Goal: Information Seeking & Learning: Learn about a topic

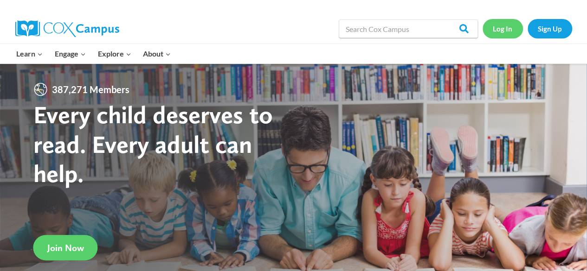
click at [499, 31] on link "Log In" at bounding box center [502, 28] width 40 height 19
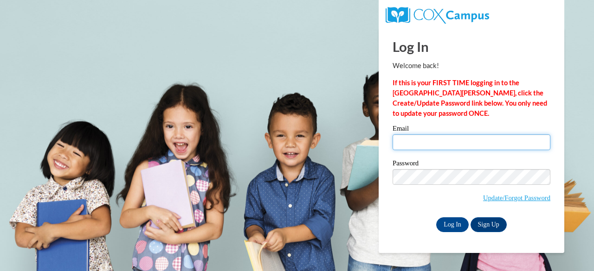
click at [450, 146] on input "Email" at bounding box center [471, 143] width 158 height 16
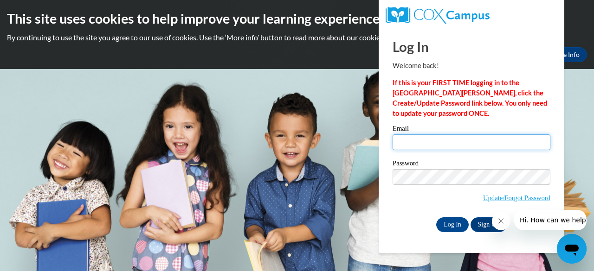
click at [450, 143] on input "Email" at bounding box center [471, 143] width 158 height 16
click at [416, 145] on input "Email" at bounding box center [471, 143] width 158 height 16
type input "E045751@muscogee.k12.ga.us"
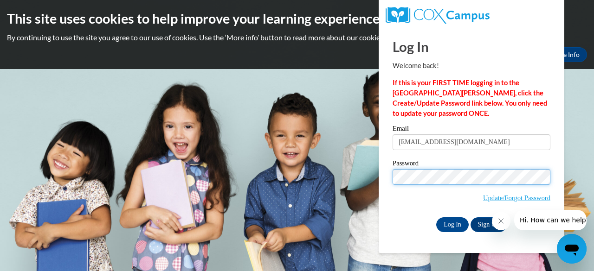
click at [436, 218] on input "Log In" at bounding box center [452, 225] width 32 height 15
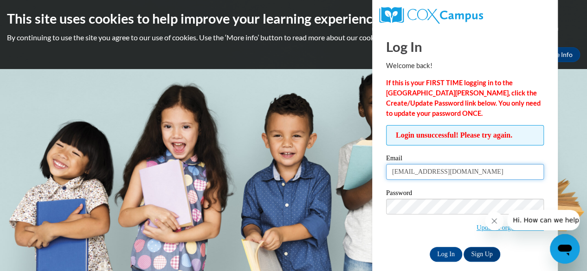
drag, startPoint x: 494, startPoint y: 178, endPoint x: 386, endPoint y: 175, distance: 107.2
click at [386, 175] on input "E045751@muscogee.k12.ga.us" at bounding box center [465, 172] width 158 height 16
type input "a"
type input "dennis.alyson.L@muscogee.k12.ga.us"
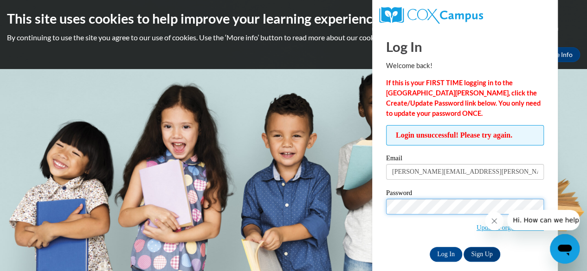
click at [430, 247] on input "Log In" at bounding box center [446, 254] width 32 height 15
click at [492, 224] on icon "Close message from company" at bounding box center [493, 221] width 7 height 7
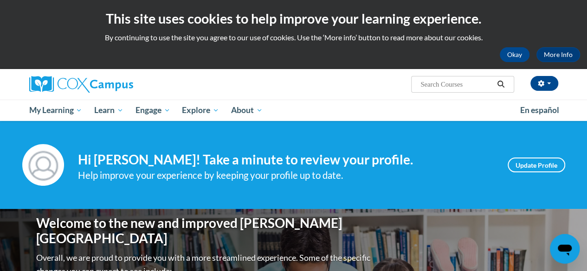
click at [451, 83] on input "Search..." at bounding box center [456, 84] width 74 height 11
type input "reading comprehension"
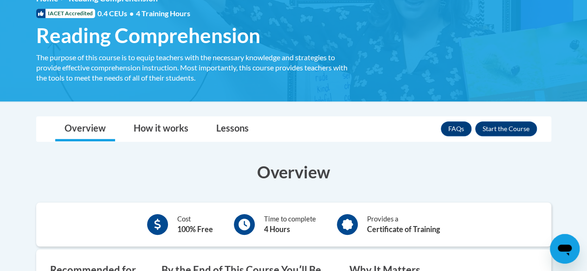
scroll to position [142, 0]
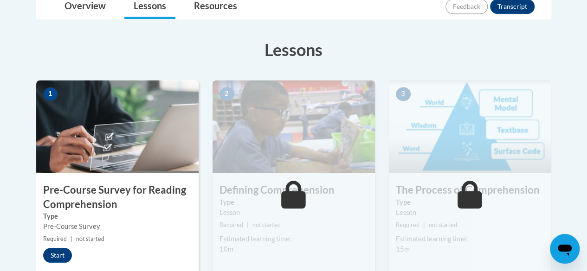
scroll to position [228, 0]
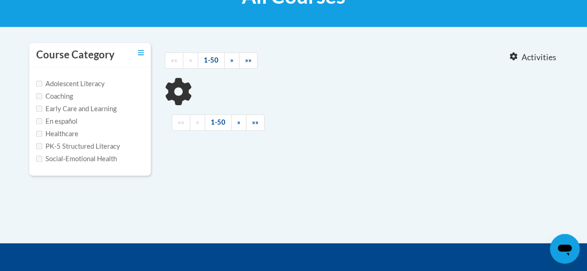
scroll to position [167, 0]
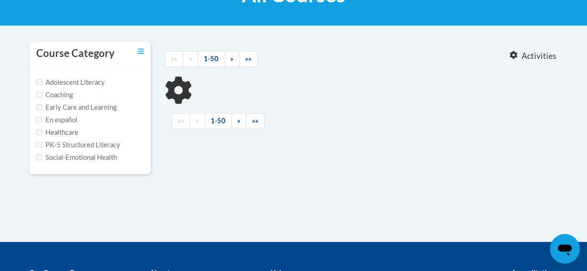
type input "reading comprehension"
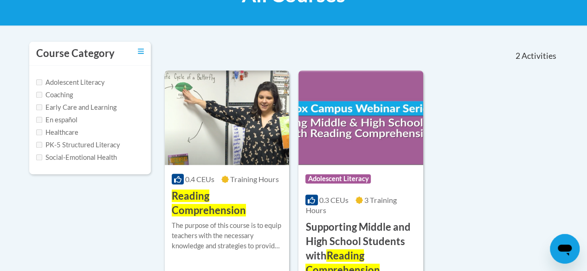
click at [254, 135] on img at bounding box center [227, 118] width 124 height 95
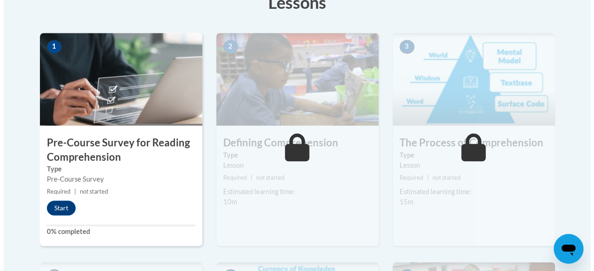
scroll to position [280, 0]
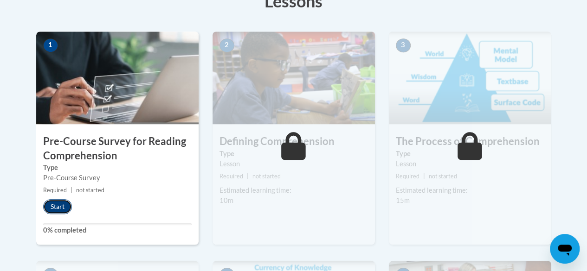
click at [57, 207] on button "Start" at bounding box center [57, 206] width 29 height 15
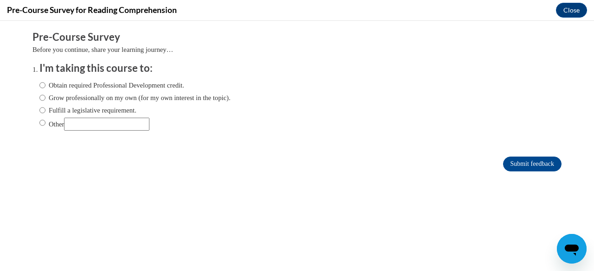
scroll to position [0, 0]
click at [39, 123] on input "Other" at bounding box center [42, 123] width 6 height 10
radio input "true"
click at [517, 166] on input "Submit feedback" at bounding box center [532, 164] width 58 height 15
click at [504, 164] on input "Submit feedback" at bounding box center [532, 164] width 58 height 15
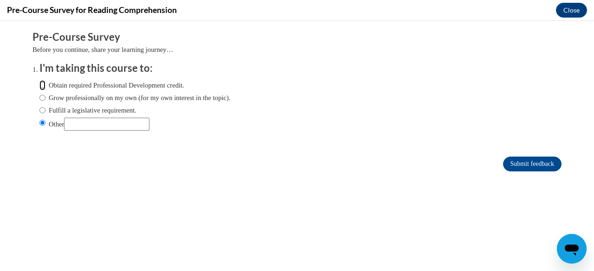
click at [39, 88] on input "Obtain required Professional Development credit." at bounding box center [42, 85] width 6 height 10
radio input "true"
click at [506, 166] on input "Submit feedback" at bounding box center [532, 164] width 58 height 15
click at [529, 165] on input "Submit feedback" at bounding box center [532, 164] width 58 height 15
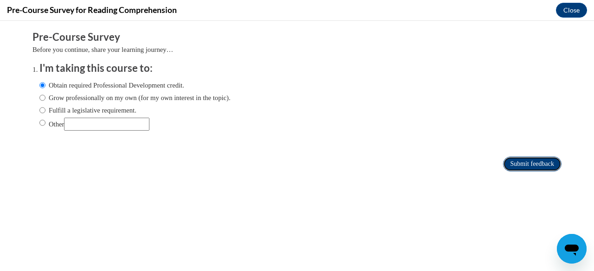
click at [529, 165] on input "Submit feedback" at bounding box center [532, 164] width 58 height 15
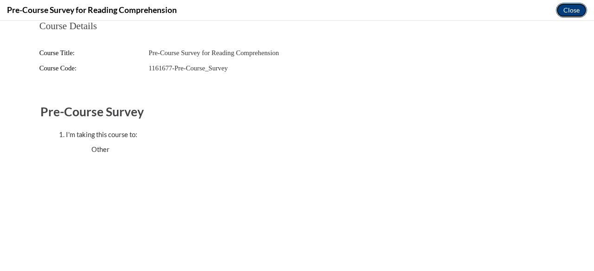
click at [562, 17] on button "Close" at bounding box center [571, 10] width 31 height 15
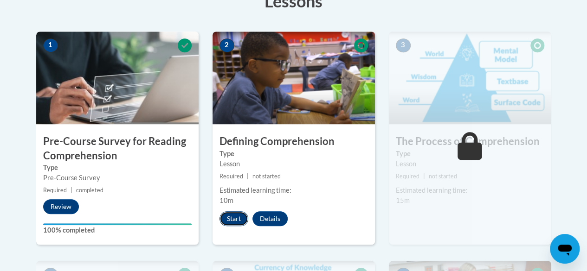
click at [231, 219] on button "Start" at bounding box center [233, 219] width 29 height 15
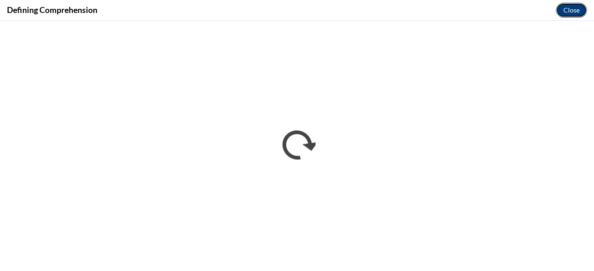
click at [572, 15] on button "Close" at bounding box center [571, 10] width 31 height 15
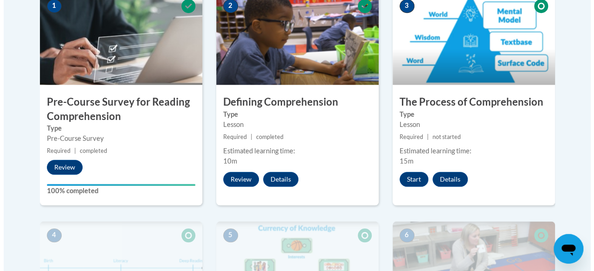
scroll to position [351, 0]
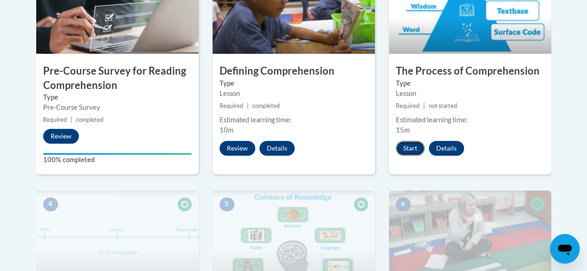
click at [415, 150] on button "Start" at bounding box center [410, 148] width 29 height 15
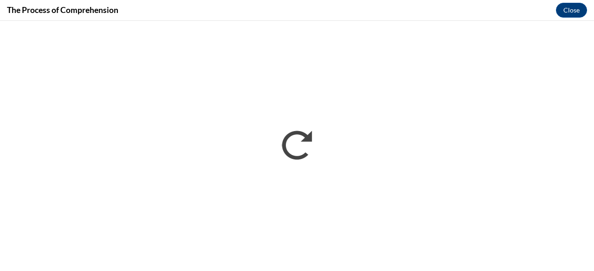
scroll to position [0, 0]
click at [570, 9] on button "Close" at bounding box center [571, 10] width 31 height 15
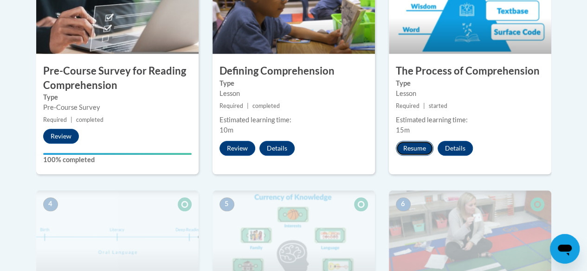
click at [419, 149] on button "Resume" at bounding box center [415, 148] width 38 height 15
